Goal: Obtain resource: Download file/media

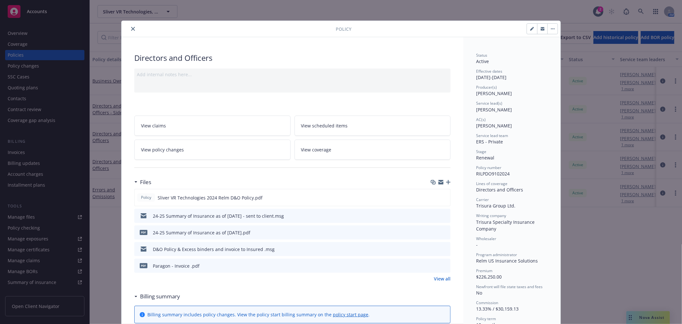
click at [389, 309] on div "Billing summary includes policy changes. View the policy start billing summary …" at bounding box center [293, 314] width 316 height 17
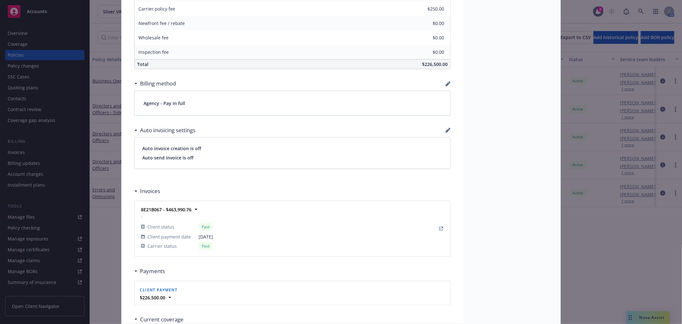
scroll to position [360, 0]
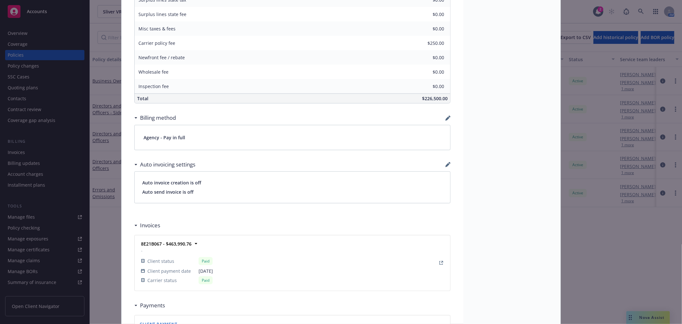
click at [638, 313] on div "Policy Directors and Officers Add internal notes here... View claims View sched…" at bounding box center [341, 162] width 682 height 324
click at [639, 317] on div "Policy Directors and Officers Add internal notes here... View claims View sched…" at bounding box center [341, 162] width 682 height 324
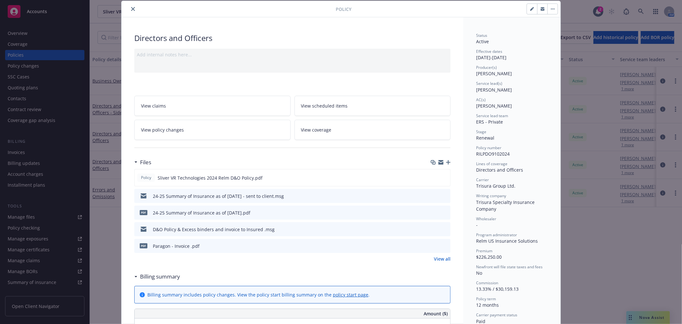
scroll to position [0, 0]
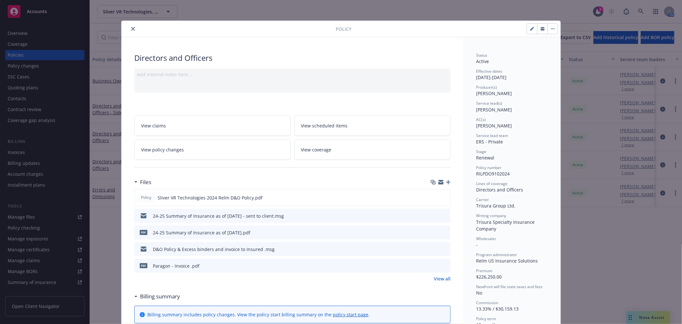
click at [131, 29] on icon "close" at bounding box center [133, 29] width 4 height 4
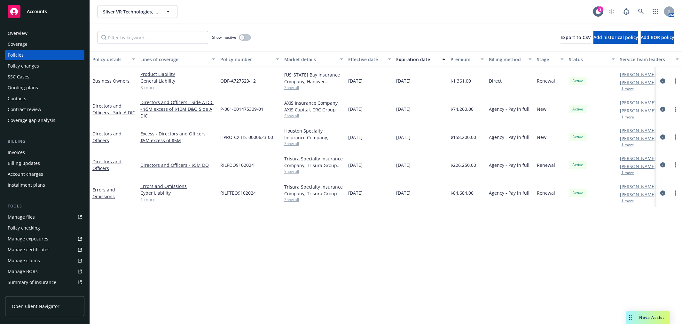
click at [645, 316] on span "Nova Assist" at bounding box center [652, 316] width 25 height 5
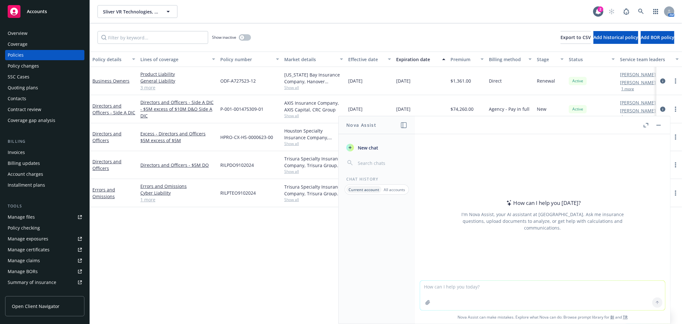
click at [561, 298] on textarea at bounding box center [542, 295] width 245 height 29
type textarea "w"
type textarea "h"
type textarea "what is lpr"
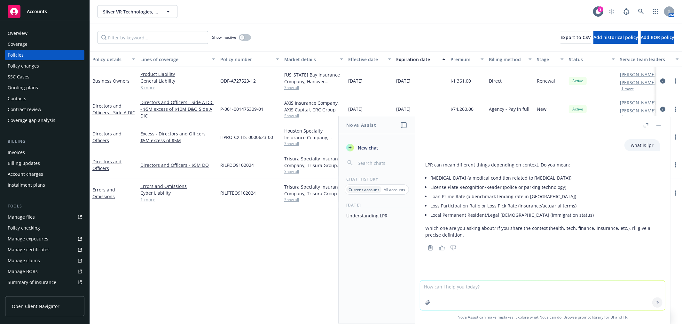
click at [599, 304] on textarea at bounding box center [542, 295] width 245 height 29
type textarea "for insurance"
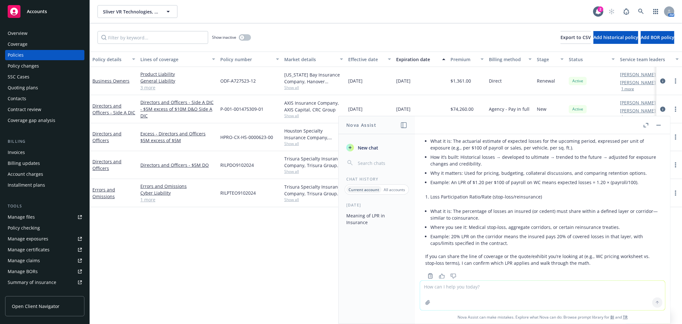
scroll to position [187, 0]
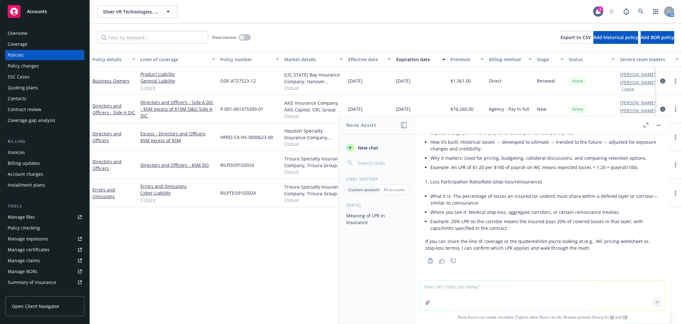
click at [503, 286] on textarea at bounding box center [542, 295] width 245 height 29
type textarea "loss policy release"
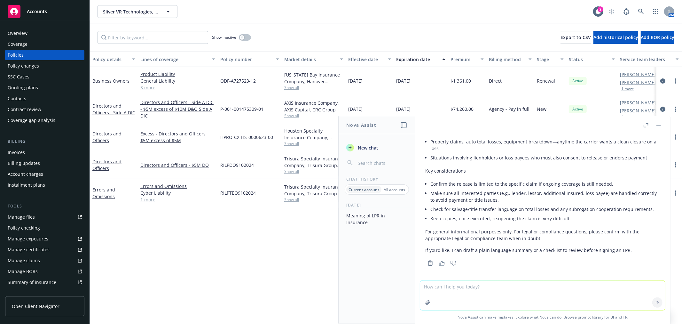
scroll to position [472, 0]
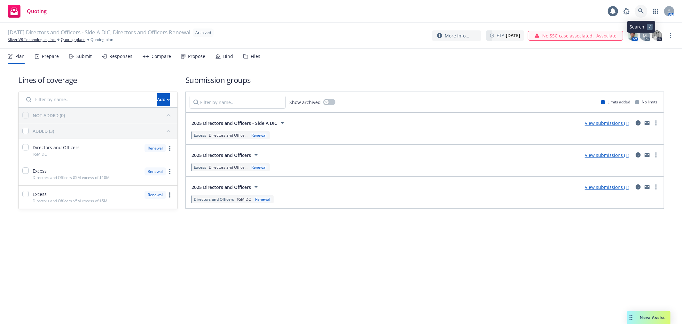
click at [644, 15] on link at bounding box center [641, 11] width 13 height 13
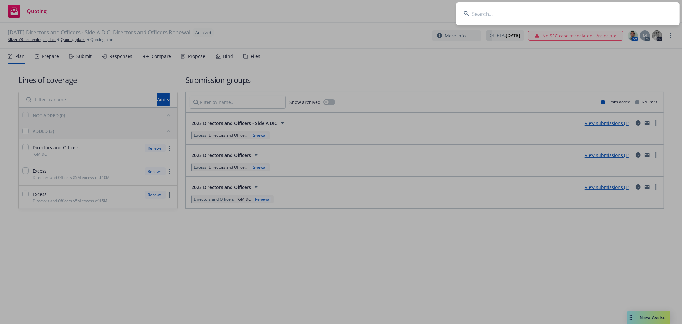
click at [544, 21] on input at bounding box center [568, 13] width 224 height 23
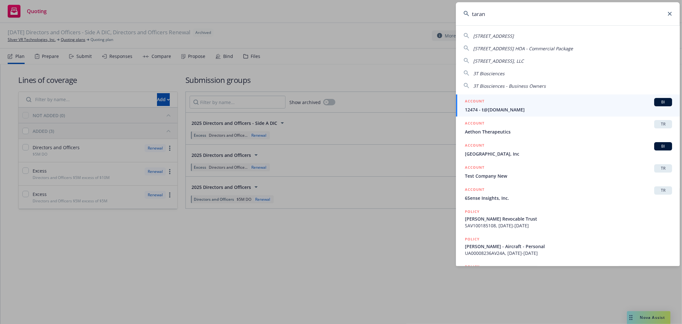
type input "tarana"
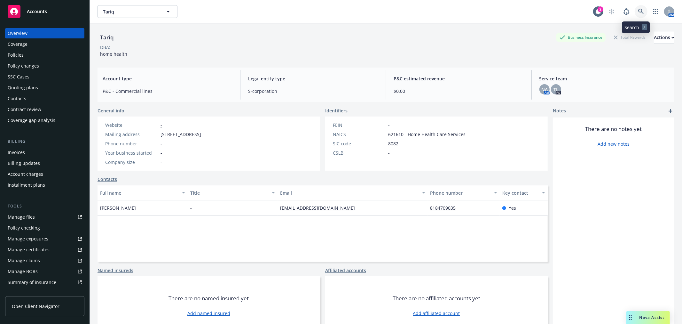
click at [638, 13] on icon at bounding box center [641, 12] width 6 height 6
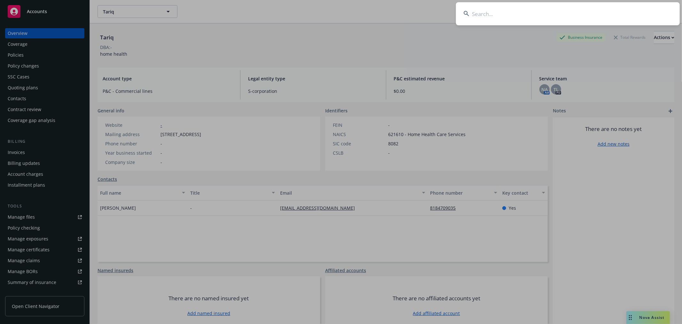
click at [608, 20] on input at bounding box center [568, 13] width 224 height 23
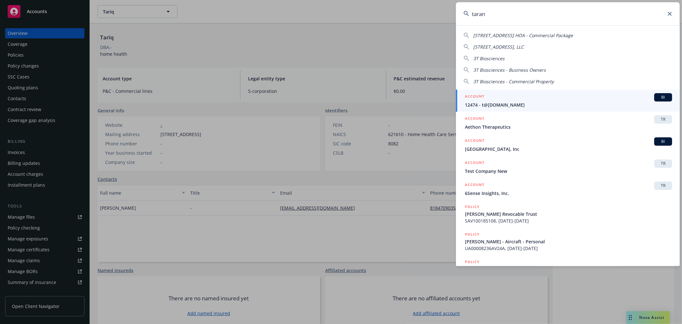
type input "tarana"
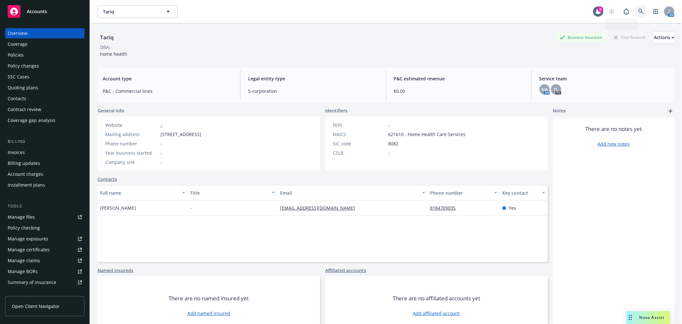
click at [638, 12] on icon at bounding box center [641, 12] width 6 height 6
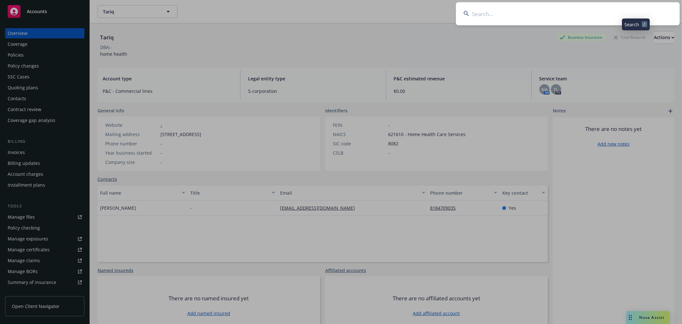
click at [599, 17] on input at bounding box center [568, 13] width 224 height 23
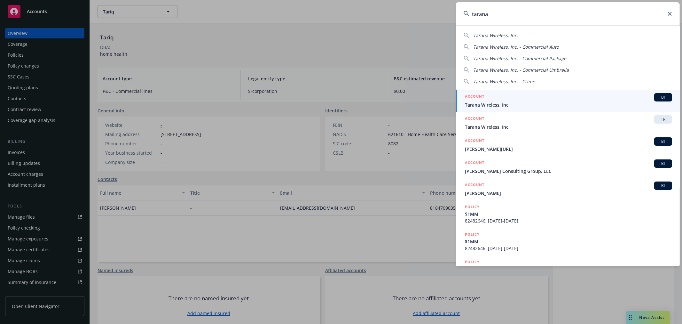
type input "tarana"
click at [522, 106] on span "Tarana Wireless, Inc." at bounding box center [568, 104] width 207 height 7
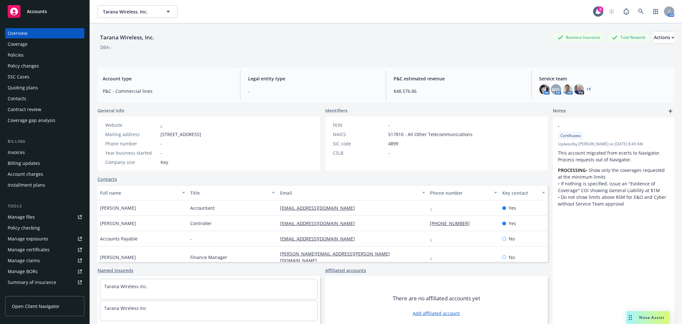
click at [10, 49] on div "Coverage" at bounding box center [18, 44] width 20 height 10
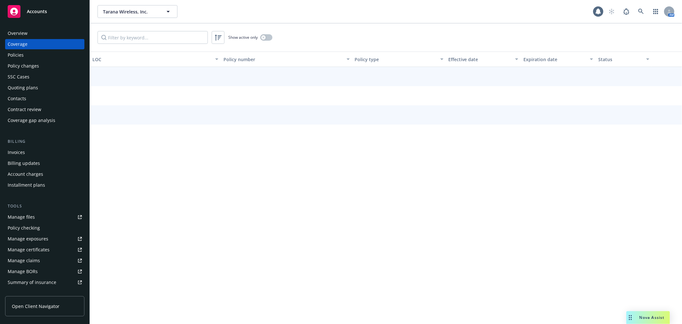
click at [12, 52] on div "Policies" at bounding box center [16, 55] width 16 height 10
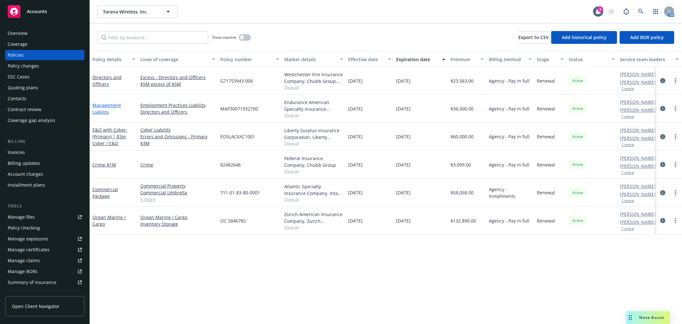
click at [105, 106] on link "Management Liability" at bounding box center [106, 108] width 28 height 13
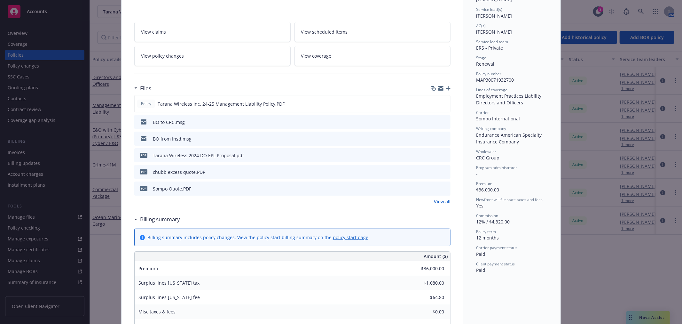
scroll to position [71, 0]
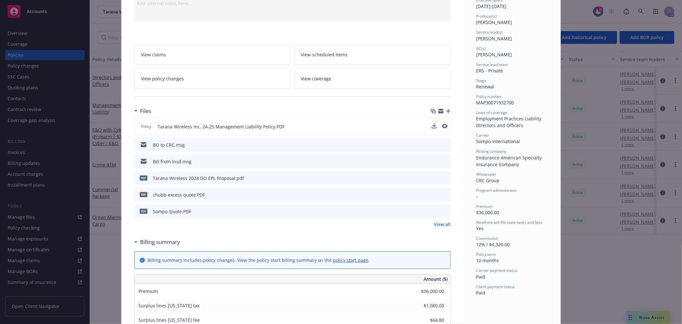
click at [214, 127] on span "Tarana Wireless Inc. 24-25 Management Liability Policy.PDF" at bounding box center [221, 126] width 127 height 7
click at [255, 127] on span "Tarana Wireless Inc. 24-25 Management Liability Policy.PDF" at bounding box center [221, 126] width 127 height 7
click at [433, 124] on icon "download file" at bounding box center [433, 125] width 5 height 5
click at [184, 53] on link "View claims" at bounding box center [212, 54] width 156 height 20
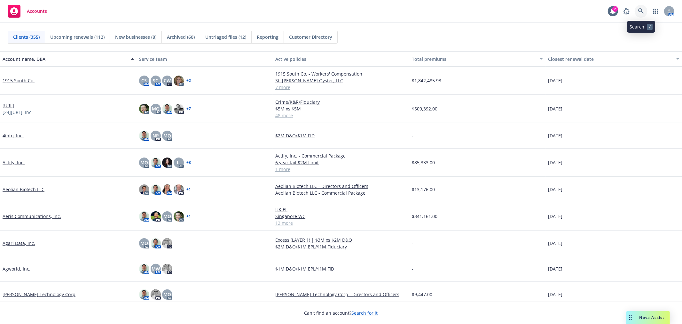
click at [642, 11] on icon at bounding box center [641, 11] width 6 height 6
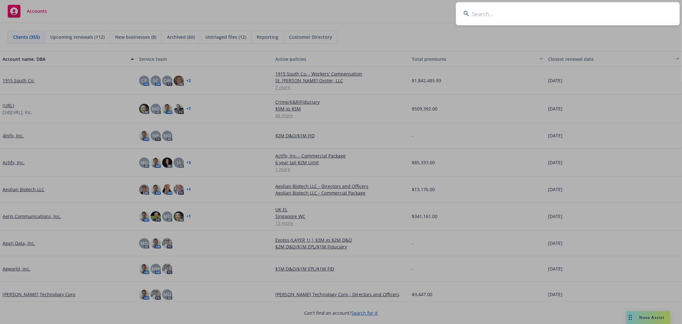
click at [514, 17] on input at bounding box center [568, 13] width 224 height 23
type input "well health"
